Goal: Task Accomplishment & Management: Use online tool/utility

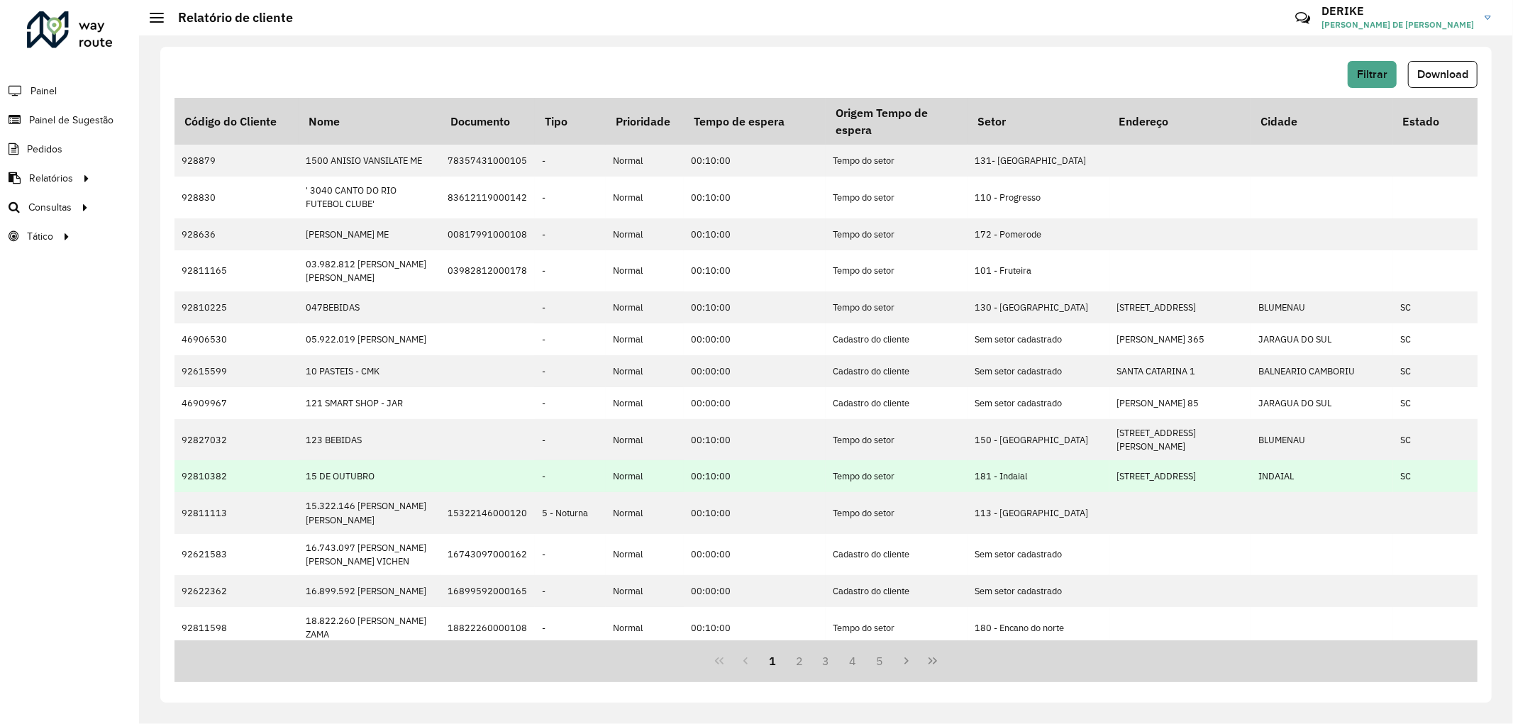
scroll to position [157, 0]
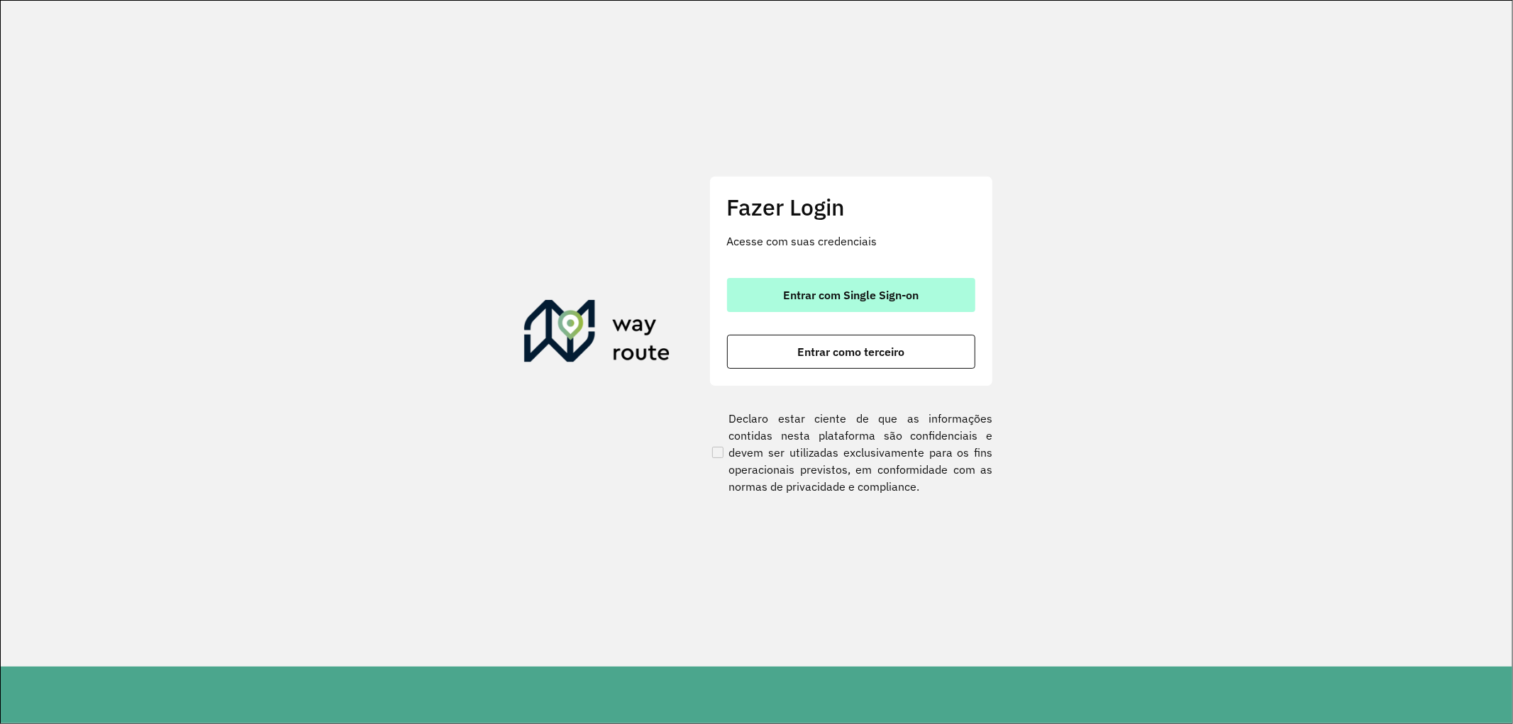
click at [804, 303] on button "Entrar com Single Sign-on" at bounding box center [851, 295] width 248 height 34
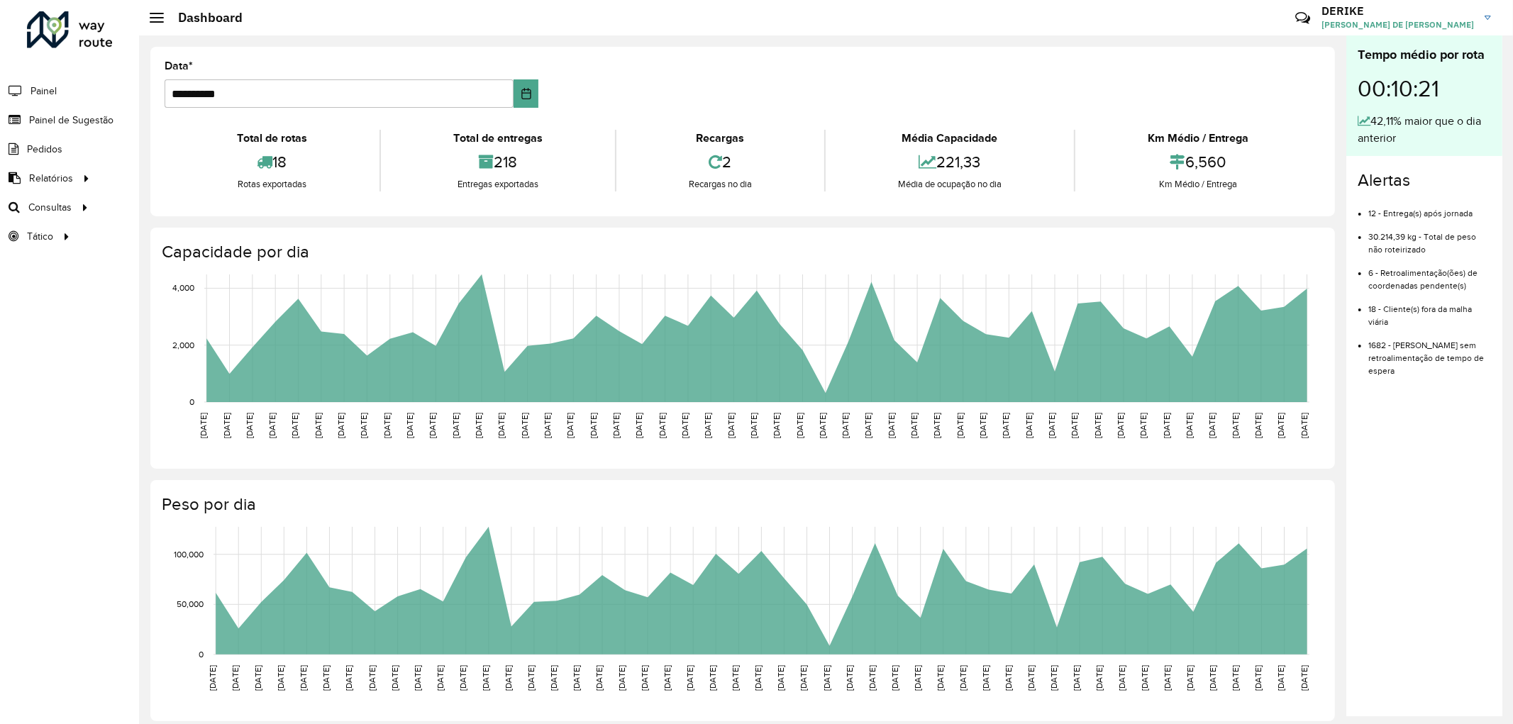
drag, startPoint x: 68, startPoint y: 129, endPoint x: 75, endPoint y: 128, distance: 7.2
click at [68, 129] on link "Painel de Sugestão" at bounding box center [56, 120] width 113 height 28
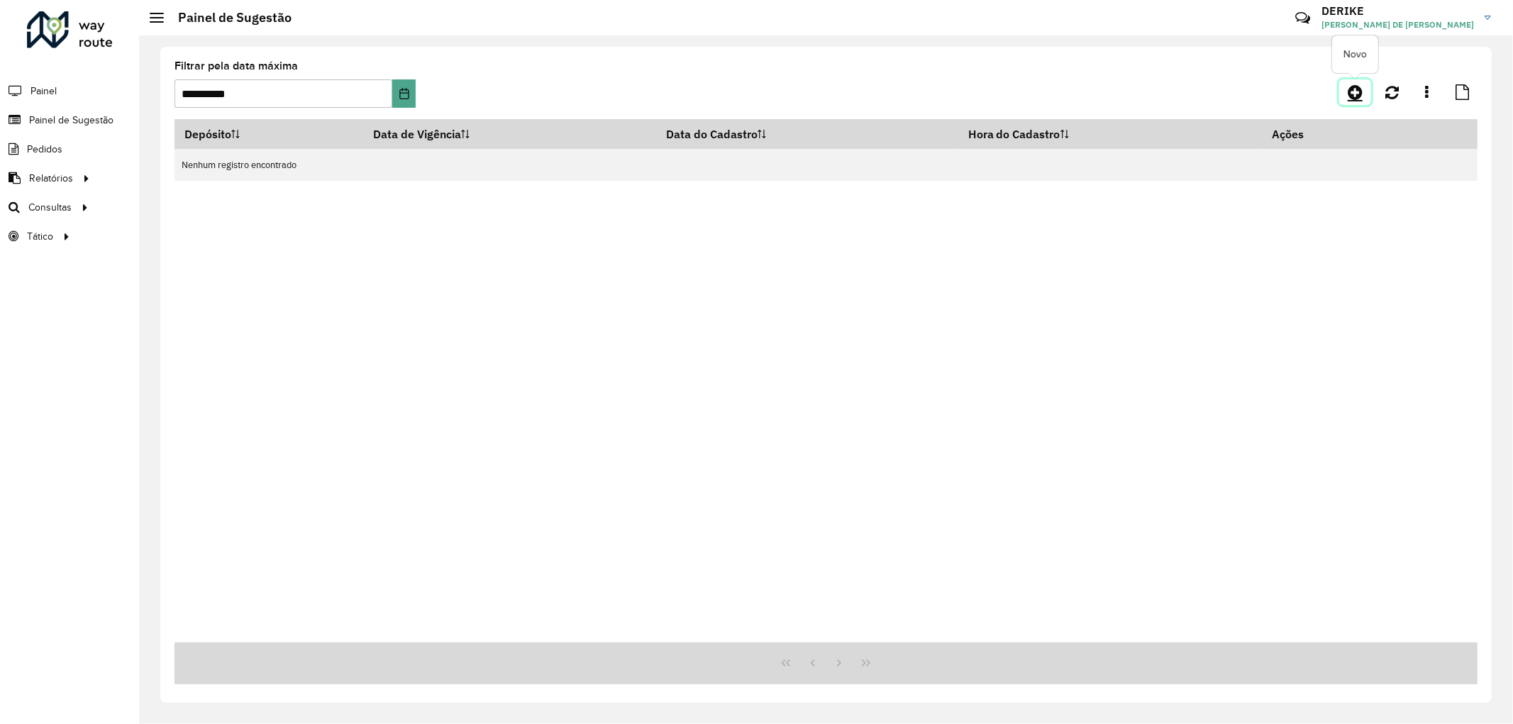
click at [1349, 89] on icon at bounding box center [1354, 92] width 15 height 17
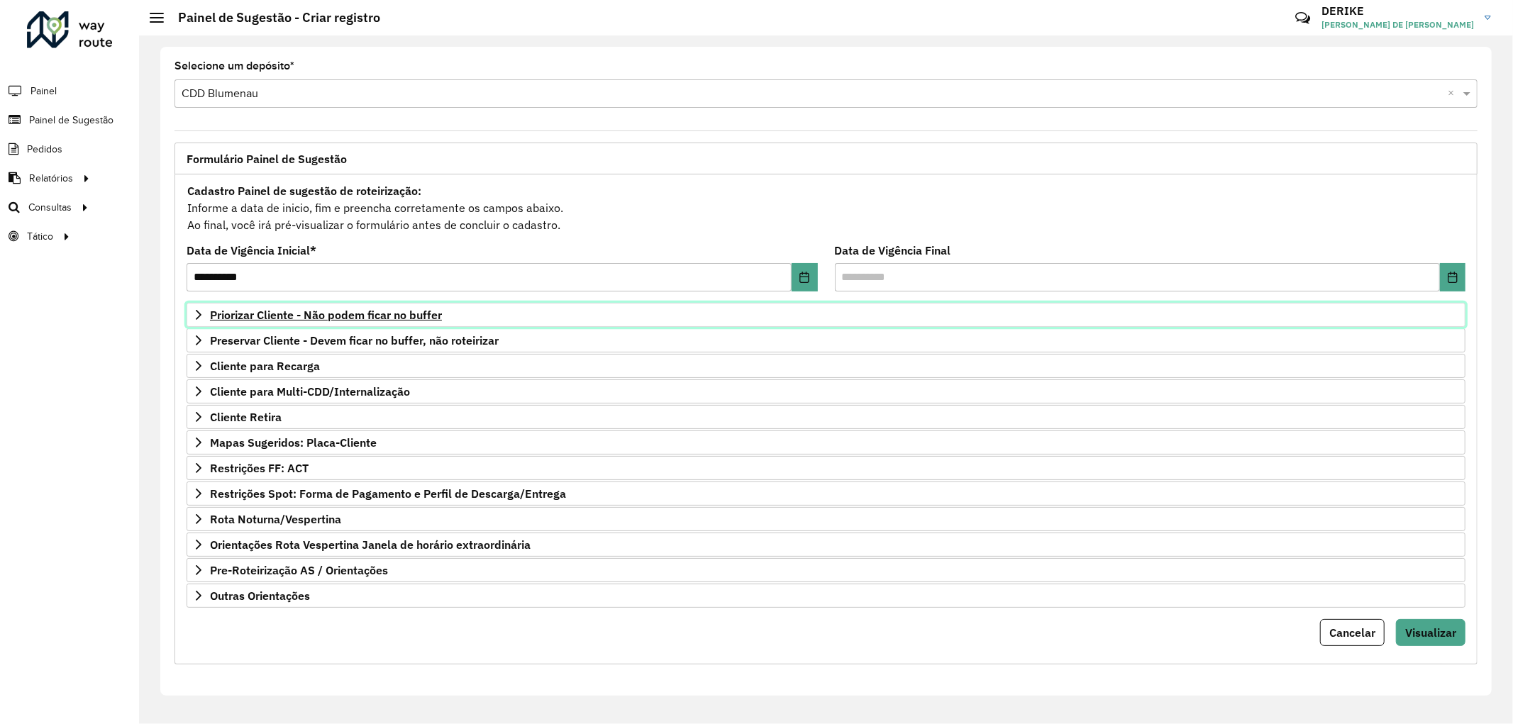
click at [328, 315] on span "Priorizar Cliente - Não podem ficar no buffer" at bounding box center [326, 314] width 232 height 11
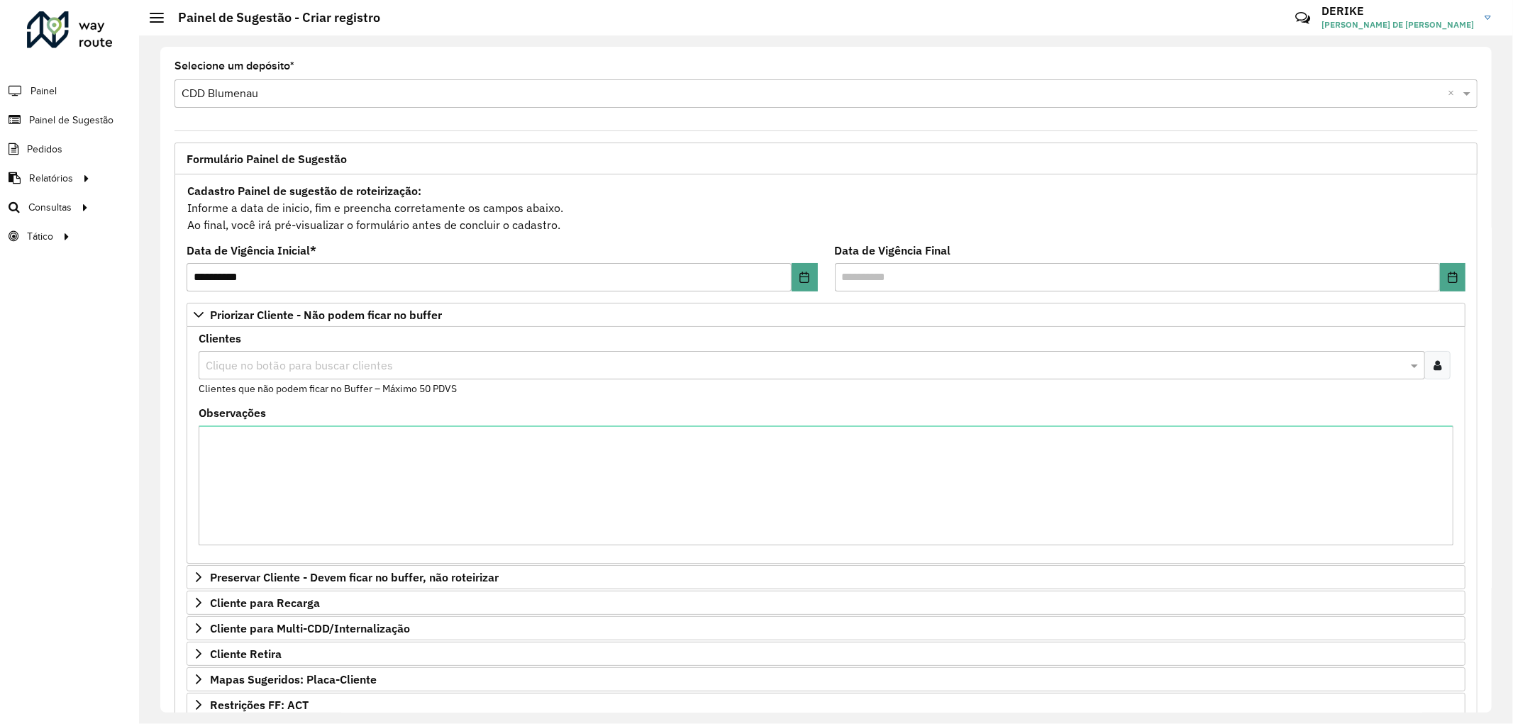
click at [356, 366] on input "text" at bounding box center [804, 365] width 1205 height 17
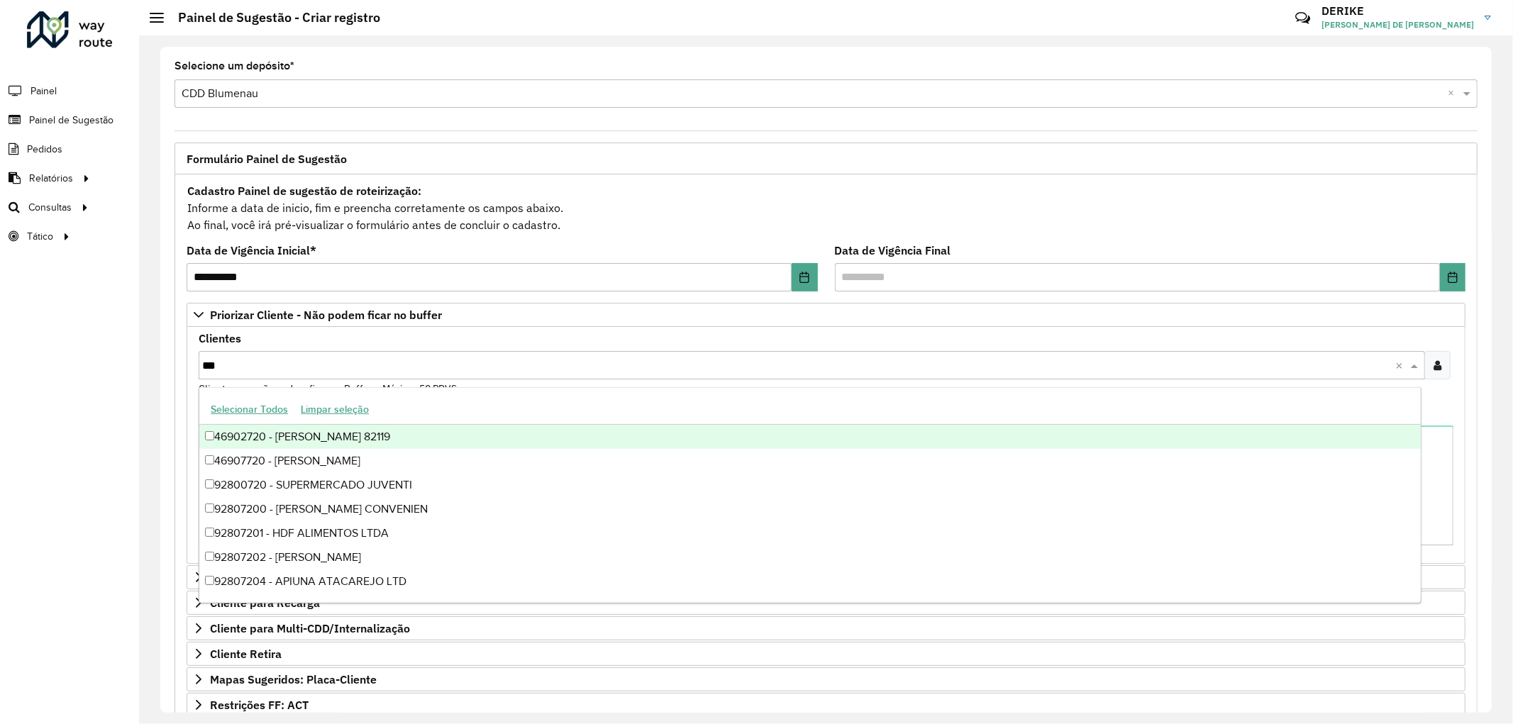
type input "****"
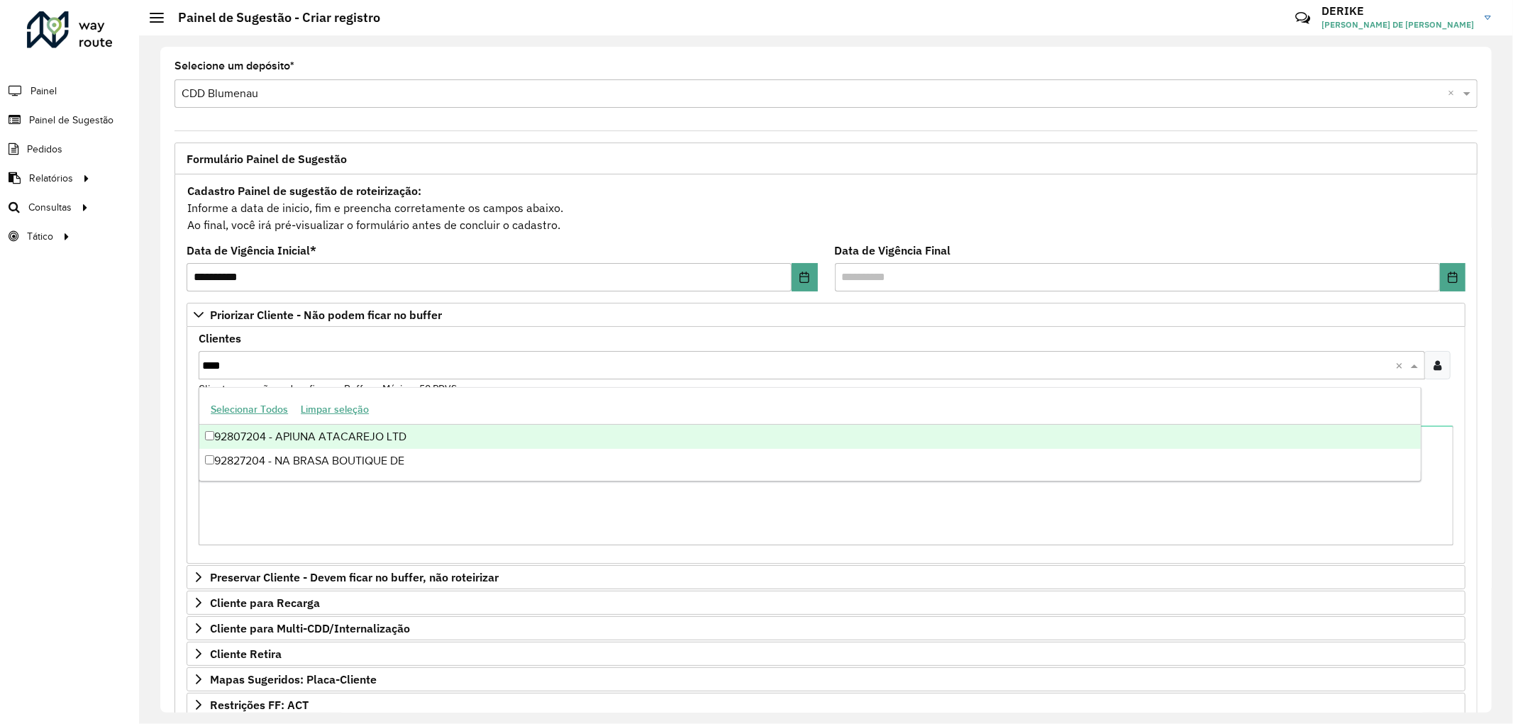
click at [289, 443] on div "92807204 - APIUNA ATACAREJO LTD" at bounding box center [809, 437] width 1221 height 24
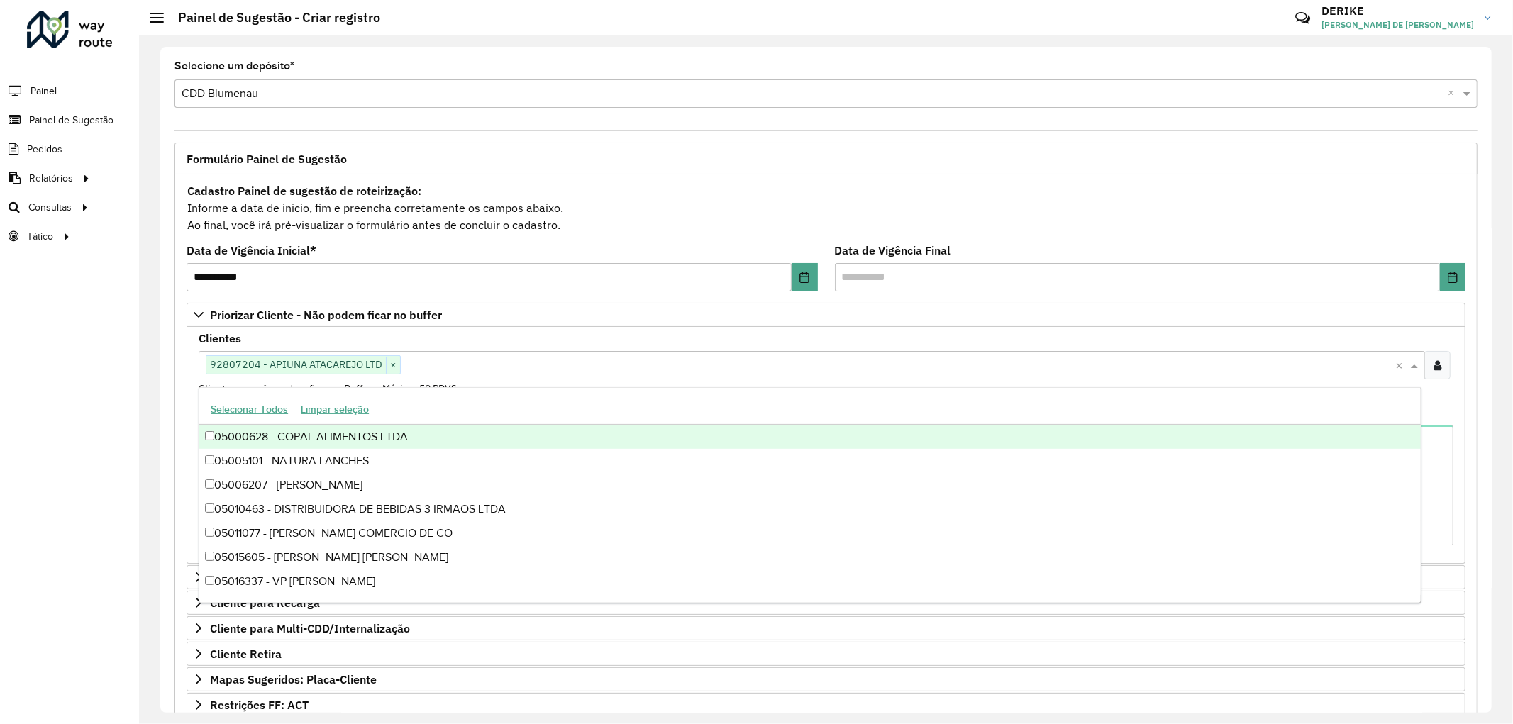
click at [530, 343] on div "Clientes Clique no botão para buscar clientes 92807204 - APIUNA ATACAREJO LTD ×…" at bounding box center [826, 364] width 1255 height 63
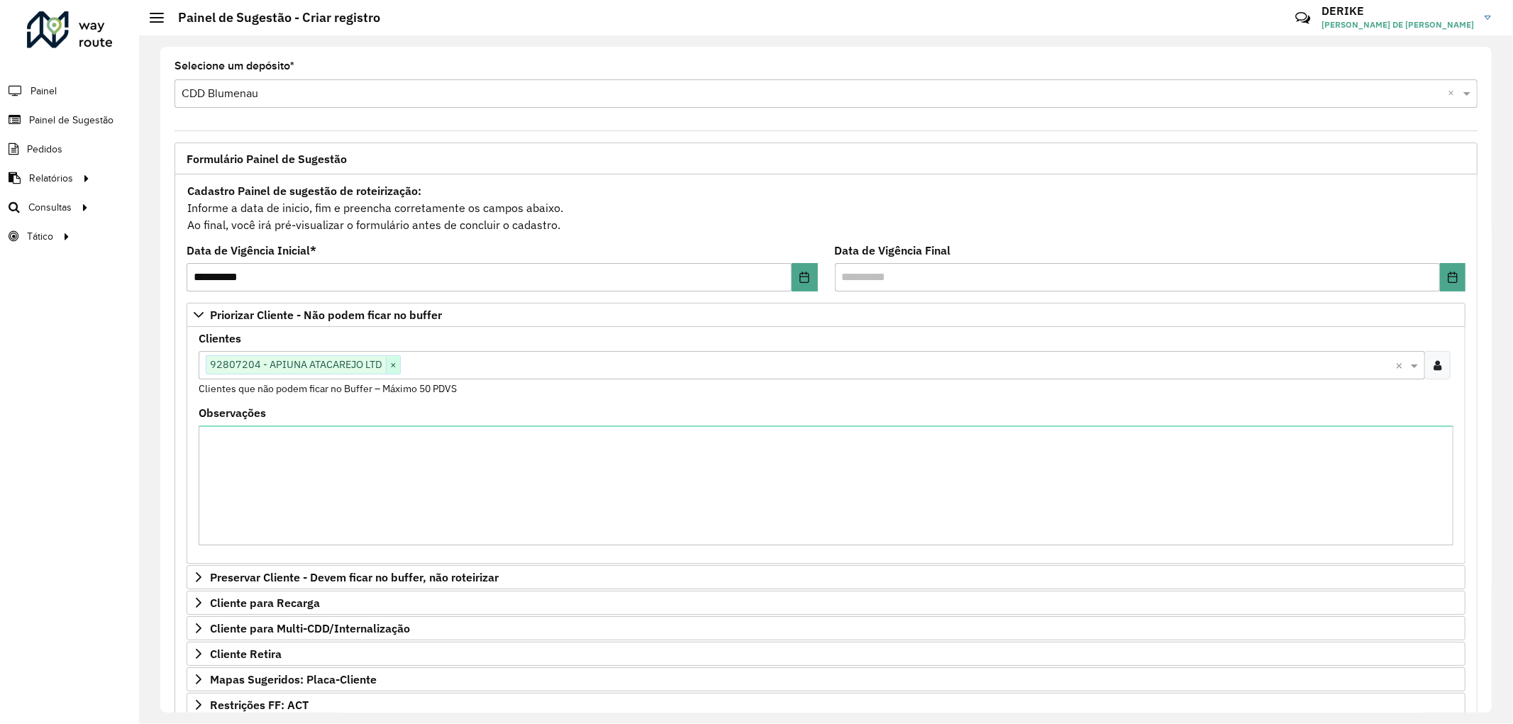
click at [394, 365] on span "×" at bounding box center [393, 365] width 14 height 17
click at [196, 316] on icon at bounding box center [198, 314] width 11 height 11
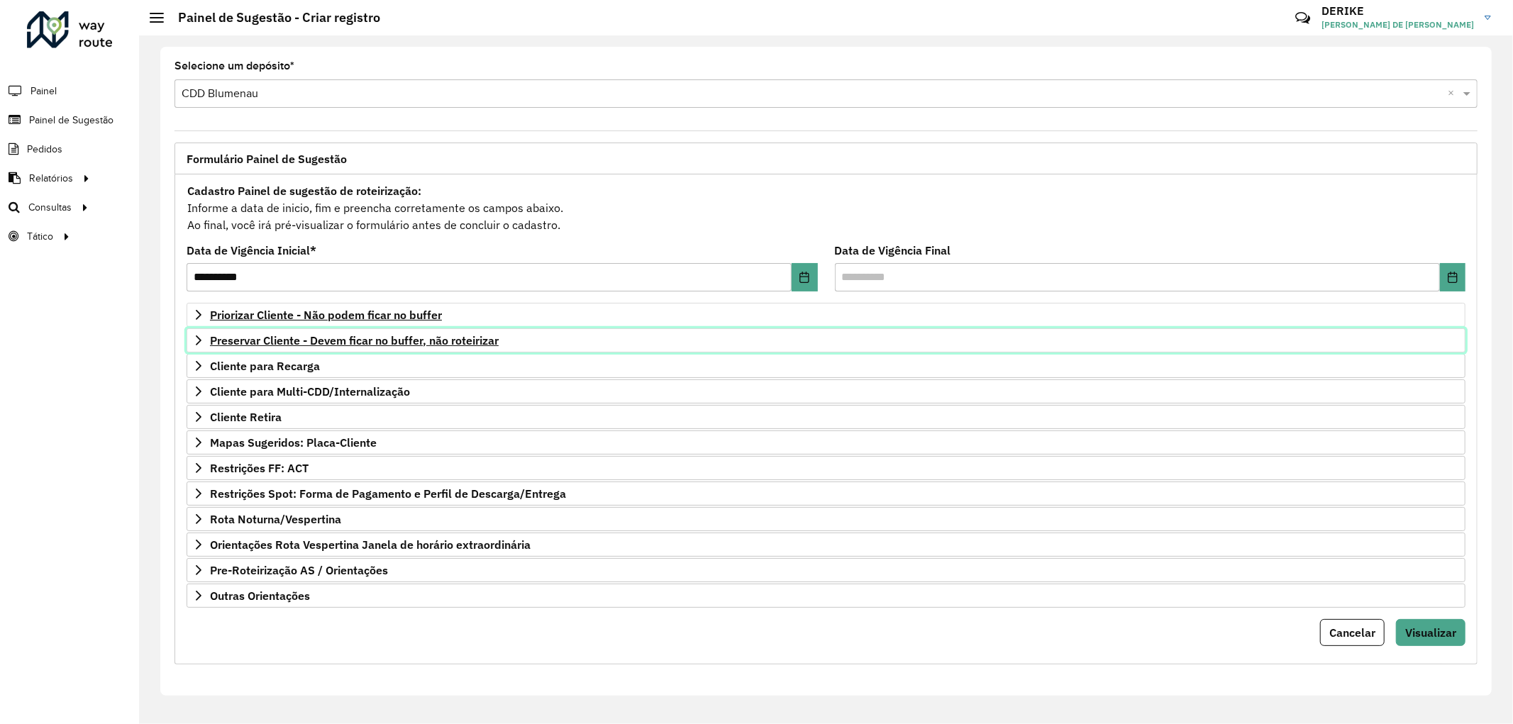
click at [266, 345] on span "Preservar Cliente - Devem ficar no buffer, não roteirizar" at bounding box center [354, 340] width 289 height 11
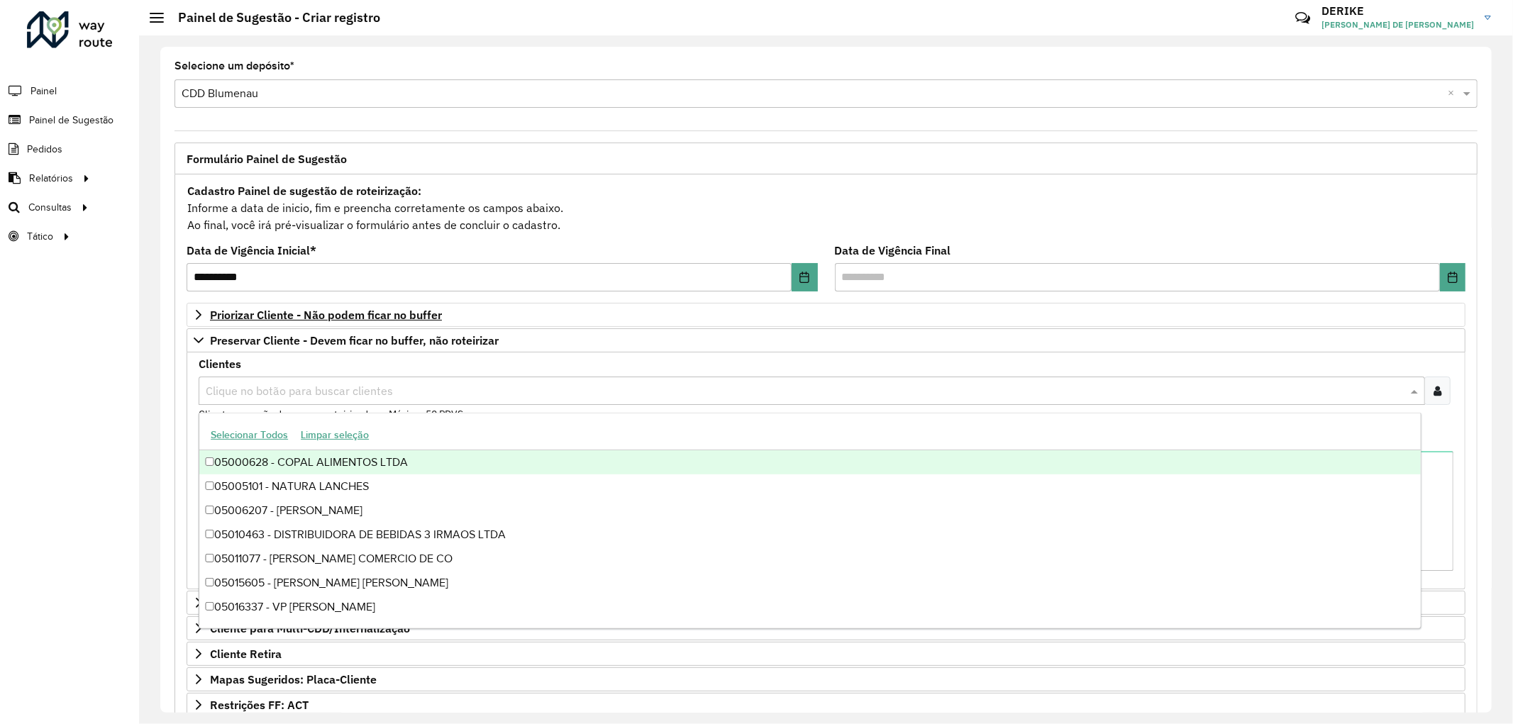
click at [317, 387] on input "text" at bounding box center [804, 391] width 1205 height 17
type input "****"
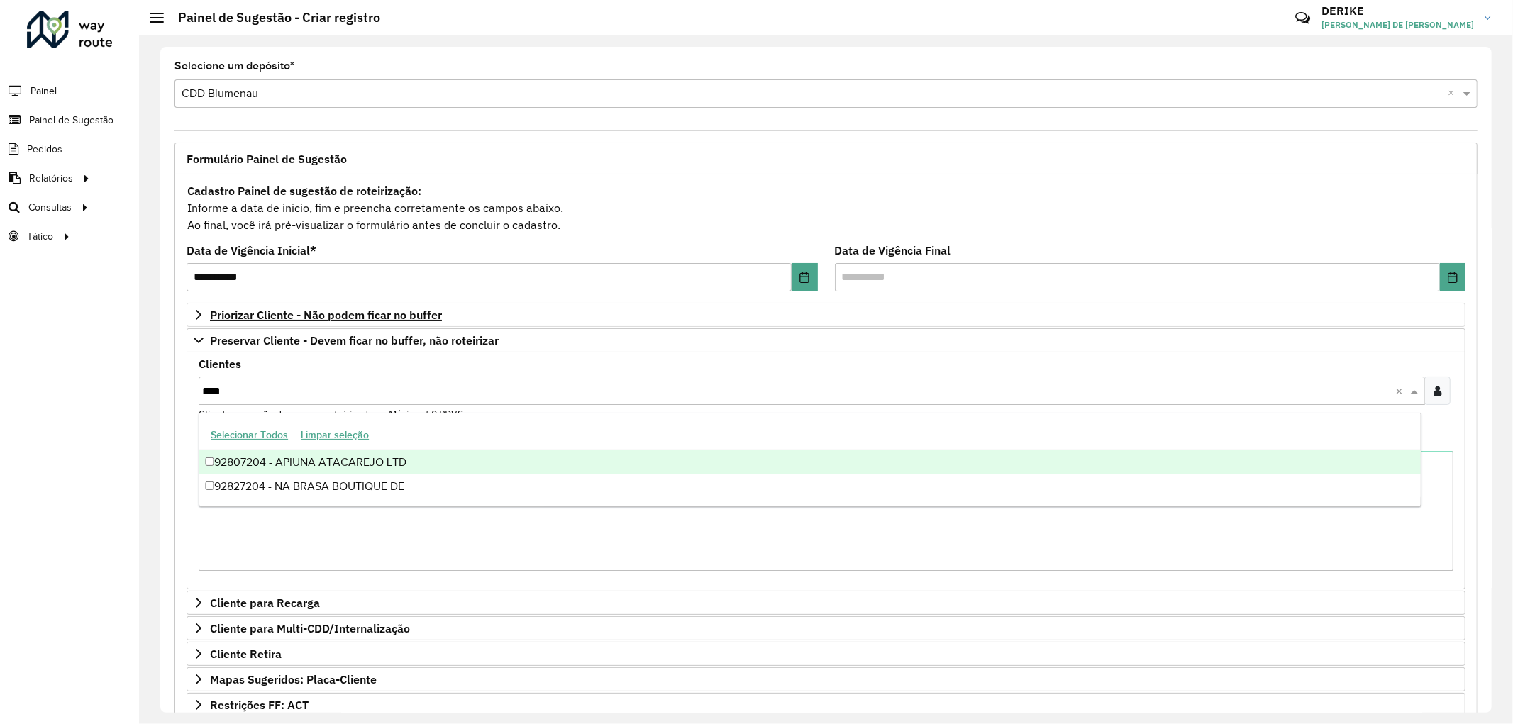
click at [298, 462] on div "92807204 - APIUNA ATACAREJO LTD" at bounding box center [809, 462] width 1221 height 24
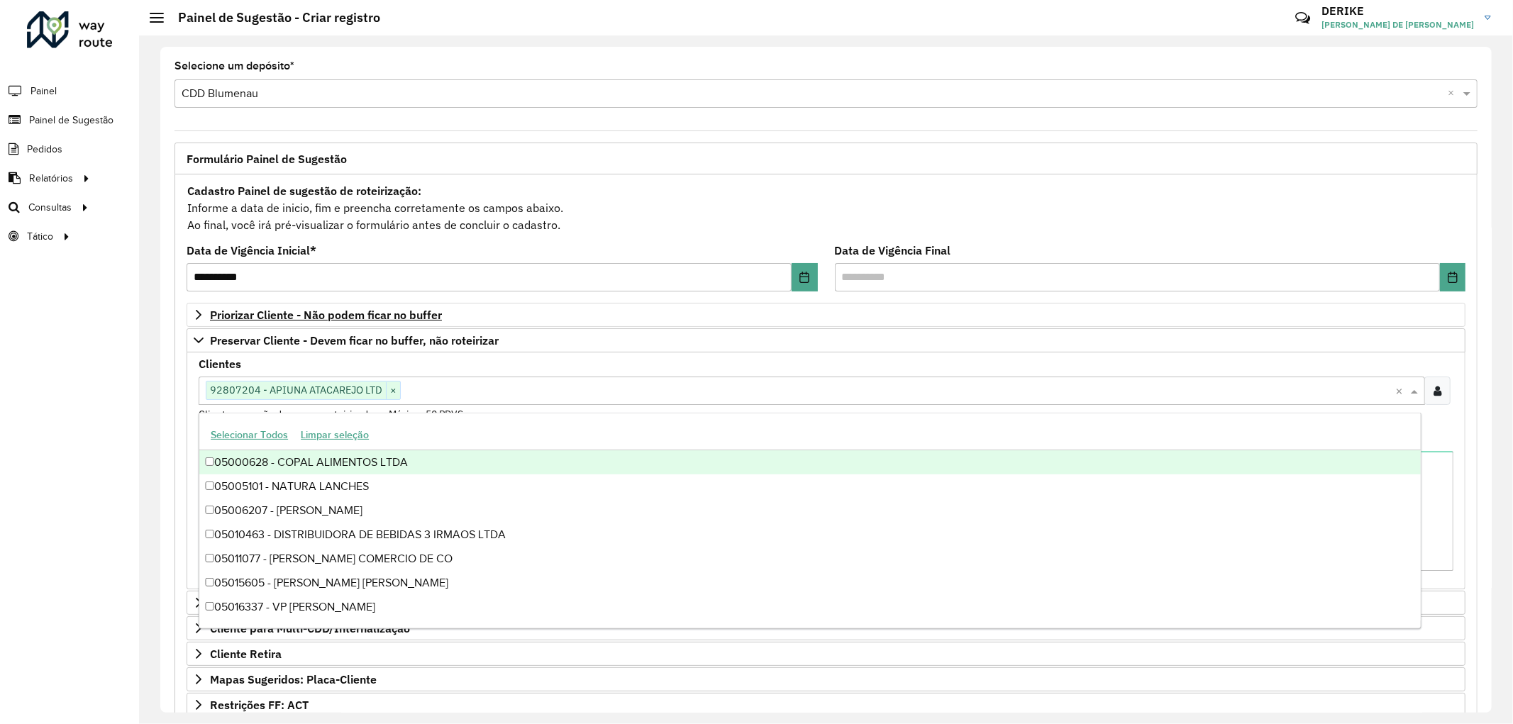
click at [499, 384] on input "text" at bounding box center [898, 391] width 994 height 17
click at [535, 362] on div "Clientes Clique no botão para buscar clientes 92807204 - APIUNA ATACAREJO LTD ×…" at bounding box center [826, 390] width 1255 height 63
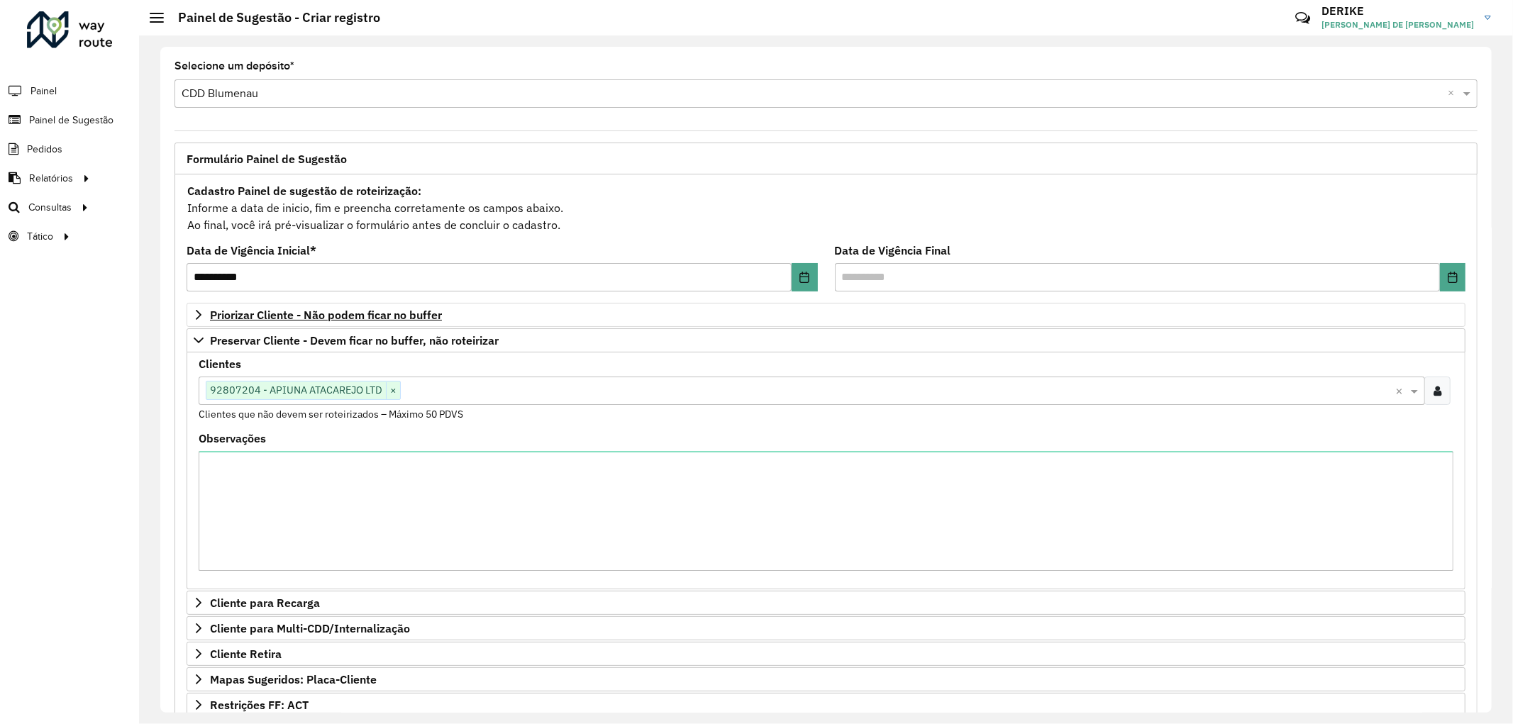
scroll to position [222, 0]
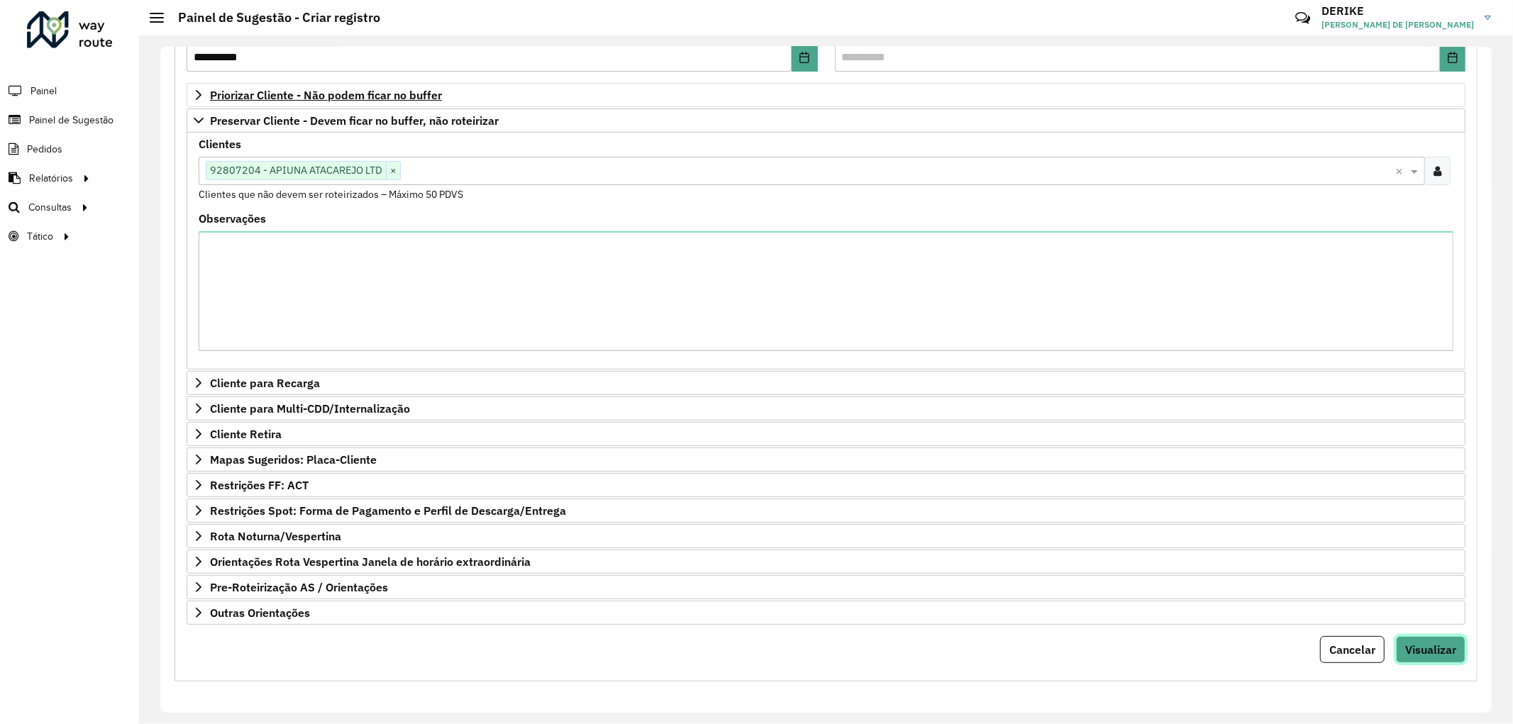
click at [1444, 641] on button "Visualizar" at bounding box center [1431, 649] width 70 height 27
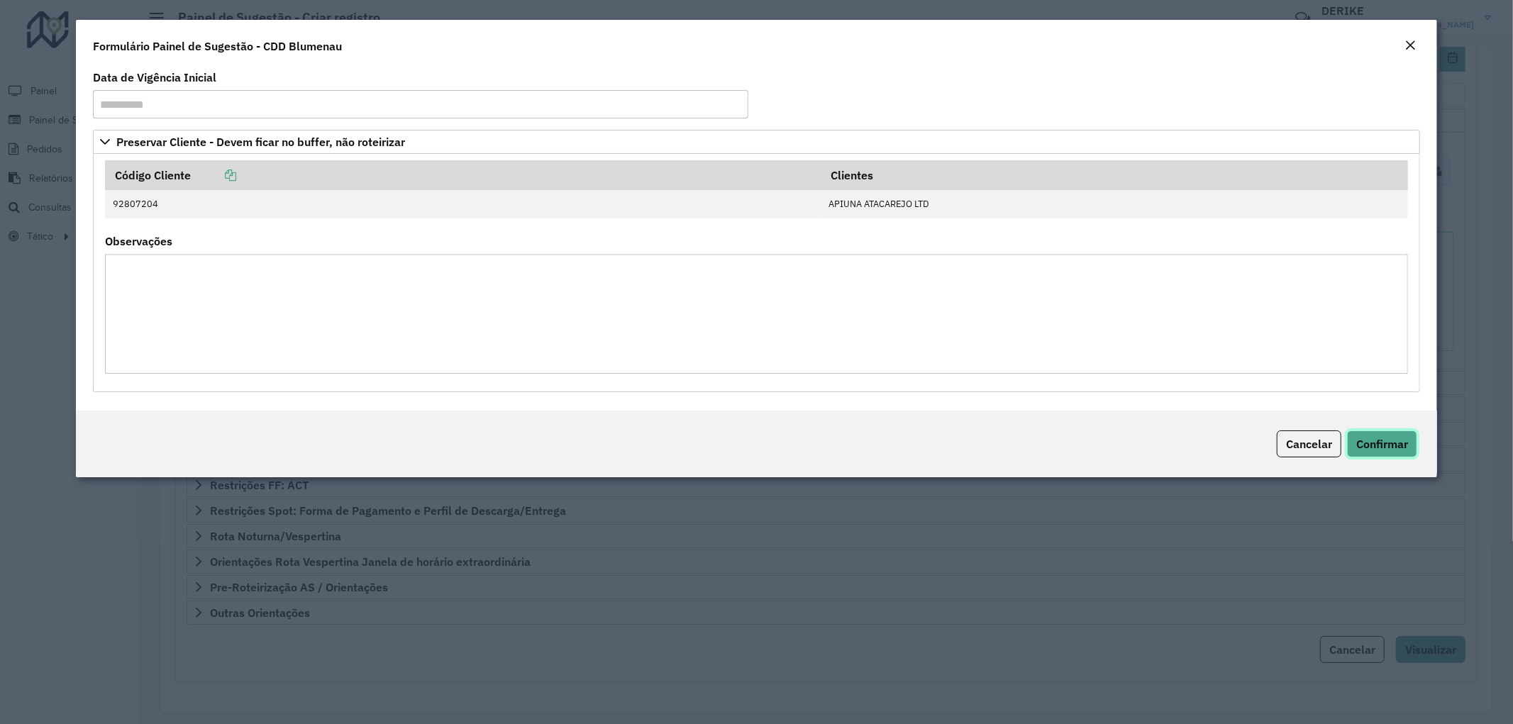
click at [1392, 447] on span "Confirmar" at bounding box center [1382, 444] width 52 height 14
